Goal: Navigation & Orientation: Find specific page/section

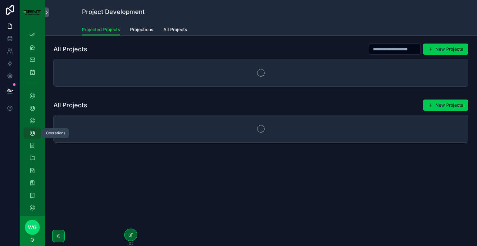
click at [35, 130] on icon "scrollable content" at bounding box center [32, 133] width 6 height 6
click at [145, 24] on link "Projections" at bounding box center [141, 30] width 23 height 12
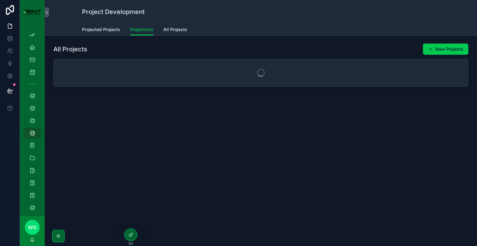
click at [103, 30] on span "Projected Projects" at bounding box center [101, 29] width 38 height 6
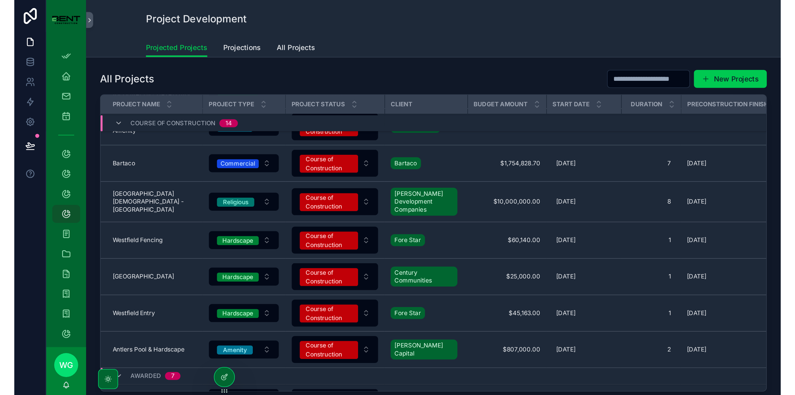
scroll to position [221, 0]
